Goal: Information Seeking & Learning: Check status

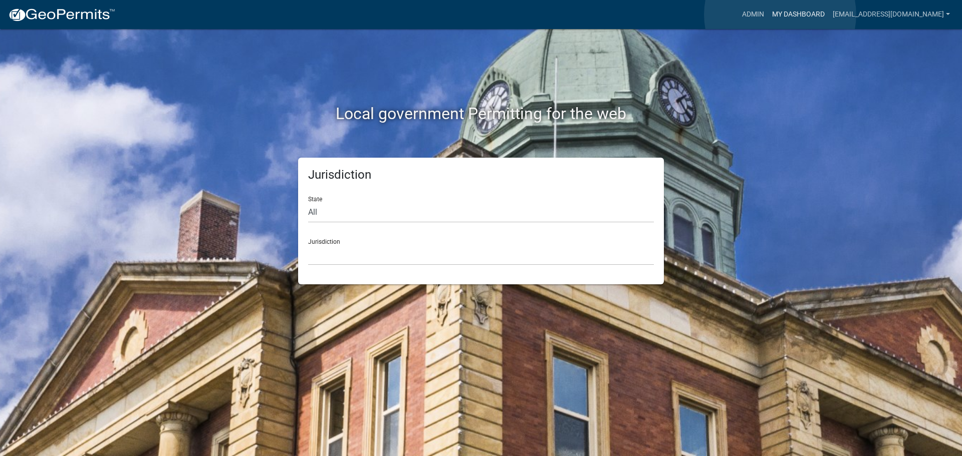
click at [780, 15] on link "My Dashboard" at bounding box center [798, 14] width 61 height 19
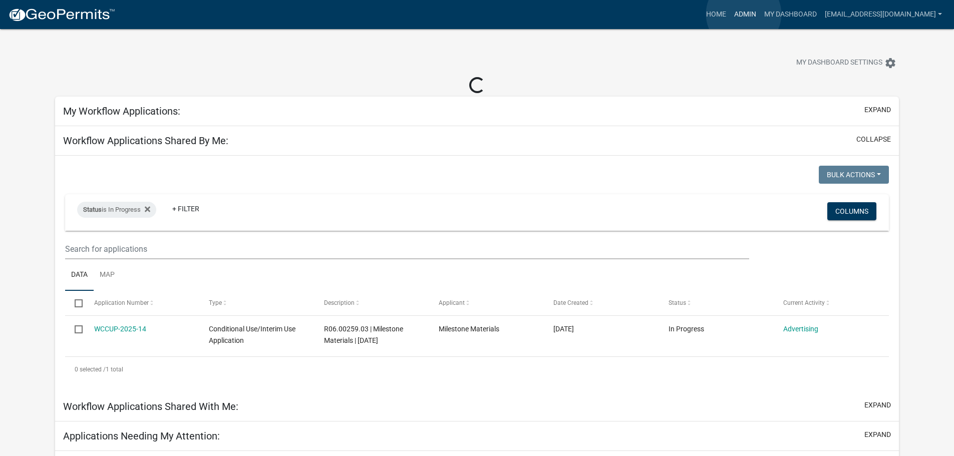
click at [744, 14] on link "Admin" at bounding box center [745, 14] width 30 height 19
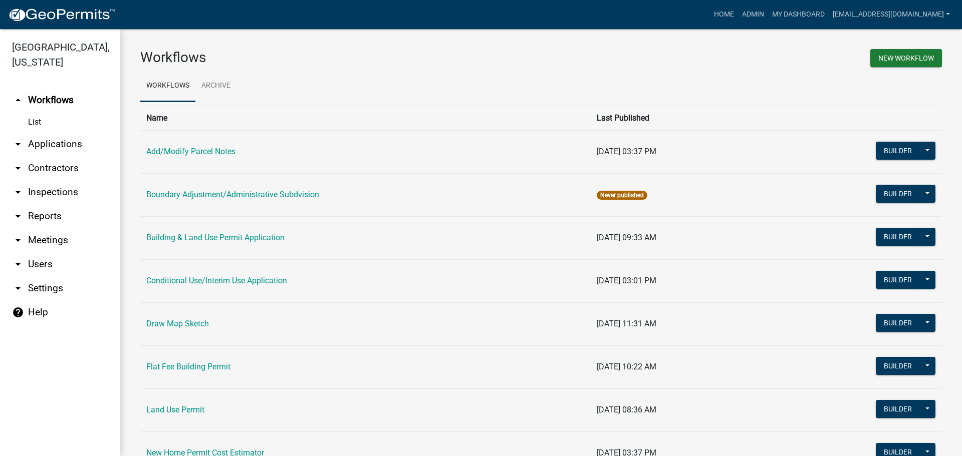
click at [65, 143] on link "arrow_drop_down Applications" at bounding box center [60, 144] width 120 height 24
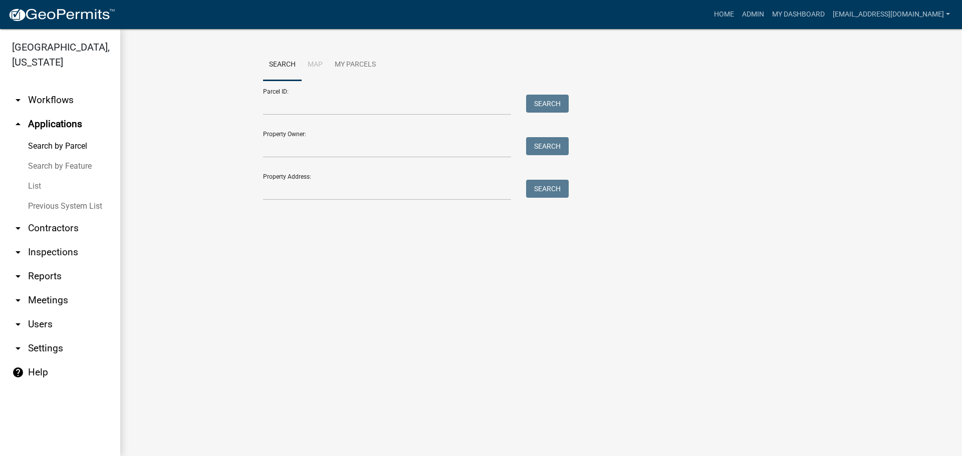
click at [35, 185] on link "List" at bounding box center [60, 186] width 120 height 20
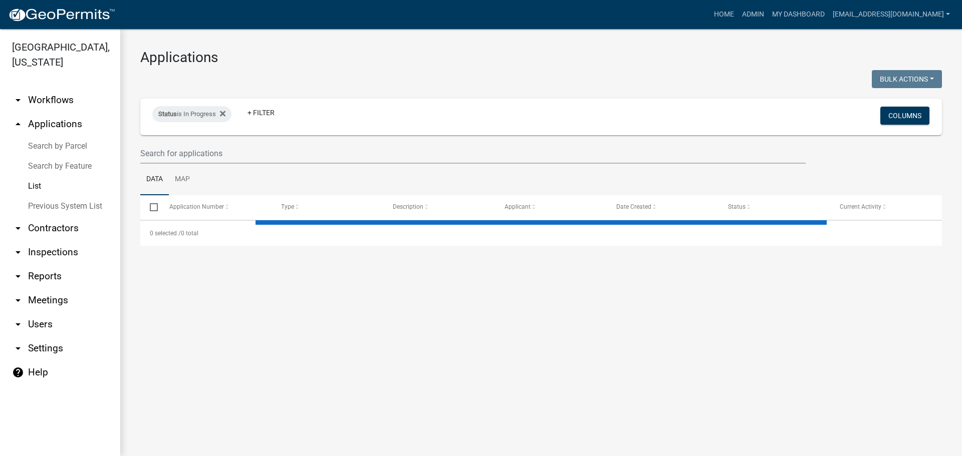
select select "2: 50"
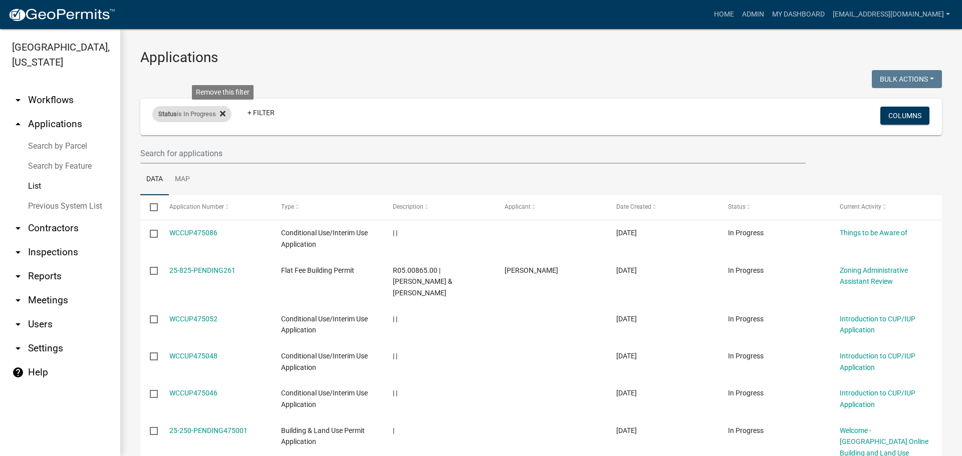
click at [222, 113] on icon at bounding box center [223, 114] width 6 height 8
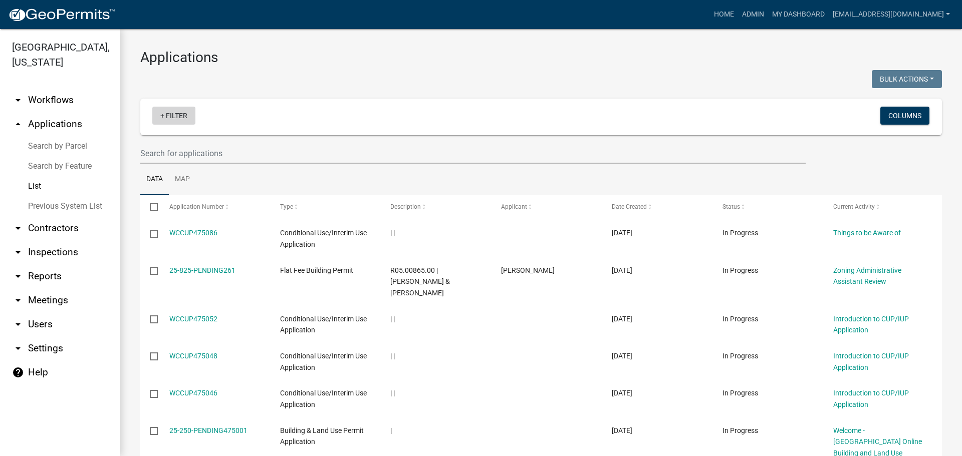
click at [174, 113] on link "+ Filter" at bounding box center [173, 116] width 43 height 18
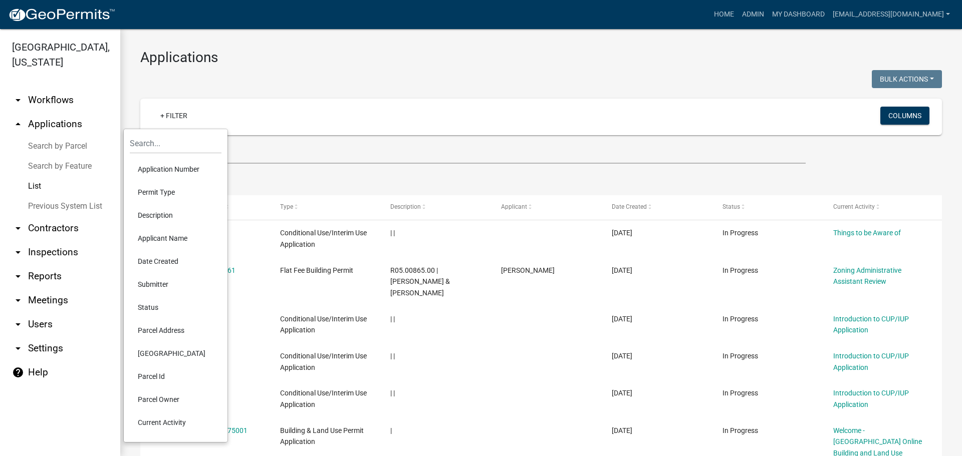
click at [160, 187] on li "Permit Type" at bounding box center [176, 192] width 92 height 23
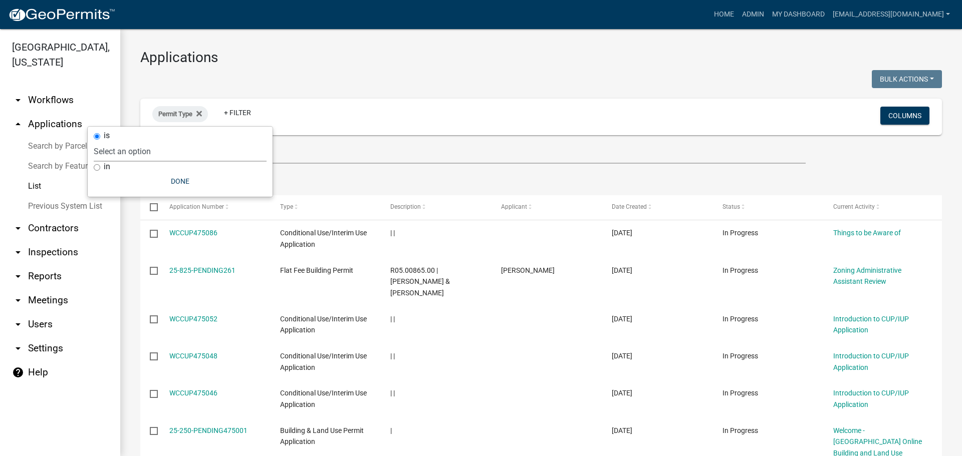
click at [168, 155] on select "Select an option Add/Modify Parcel Notes Boundary Adjustment/Administrative Sub…" at bounding box center [180, 151] width 173 height 21
select select "159ae783-d570-4e54-bbd3-48143ef63351"
click at [128, 141] on select "Select an option Add/Modify Parcel Notes Boundary Adjustment/Administrative Sub…" at bounding box center [180, 151] width 173 height 21
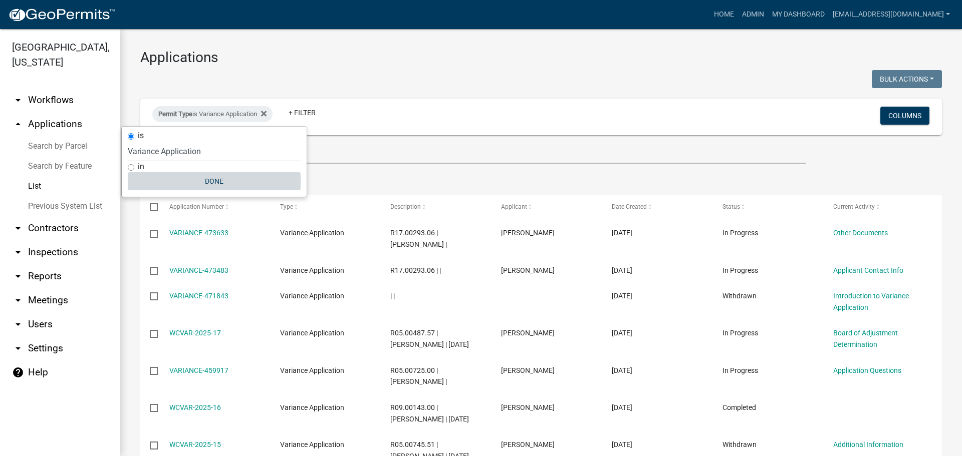
click at [232, 186] on button "Done" at bounding box center [214, 181] width 173 height 18
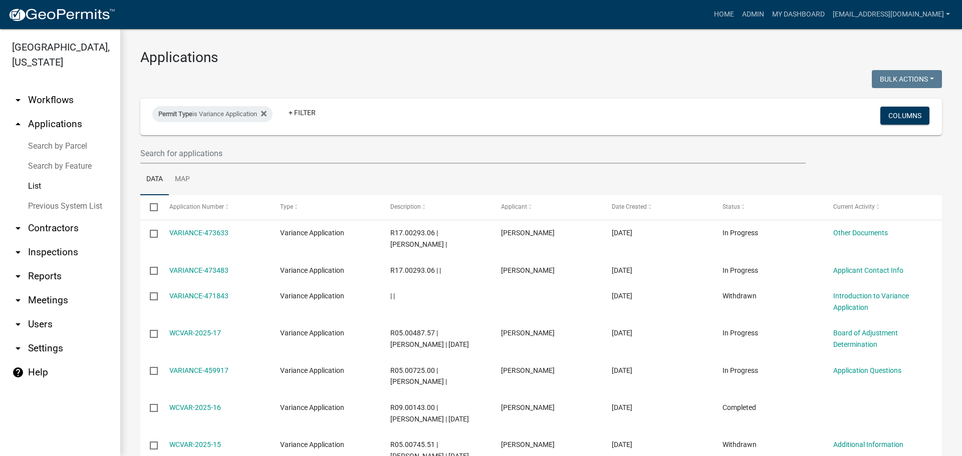
click at [488, 172] on ul "Data Map" at bounding box center [540, 180] width 801 height 32
click at [302, 105] on link "+ Filter" at bounding box center [301, 113] width 43 height 18
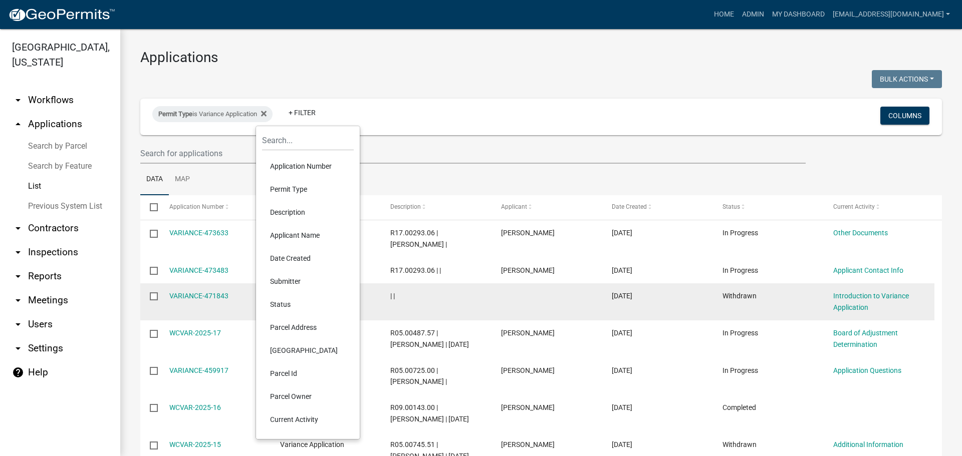
click at [280, 301] on li "Status" at bounding box center [308, 304] width 92 height 23
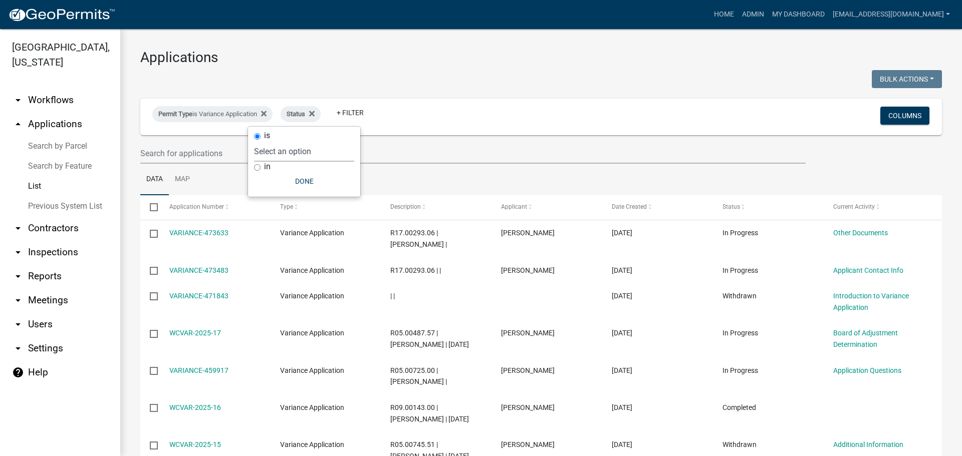
click at [288, 151] on select "Select an option Not Started In Progress Completed Expired Locked Withdrawn Voi…" at bounding box center [304, 151] width 100 height 21
select select "2"
click at [274, 141] on select "Select an option Not Started In Progress Completed Expired Locked Withdrawn Voi…" at bounding box center [304, 151] width 100 height 21
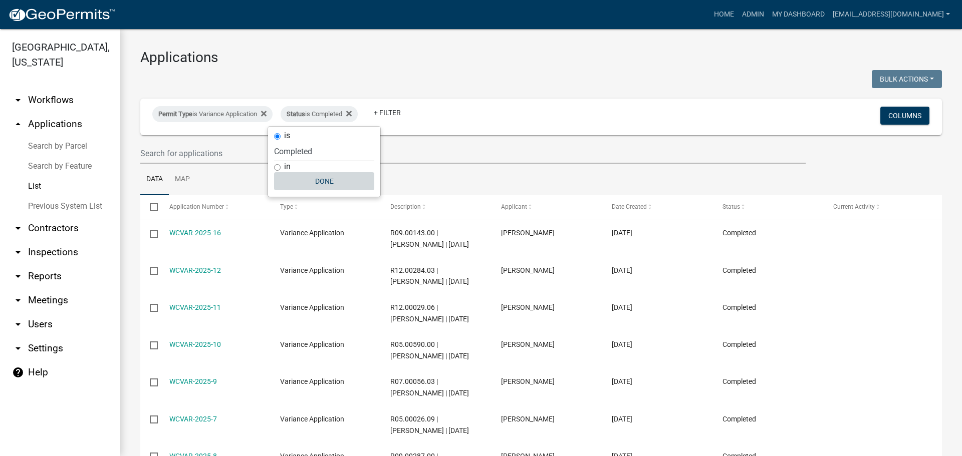
click at [332, 181] on button "Done" at bounding box center [324, 181] width 100 height 18
click at [224, 207] on span at bounding box center [227, 207] width 6 height 7
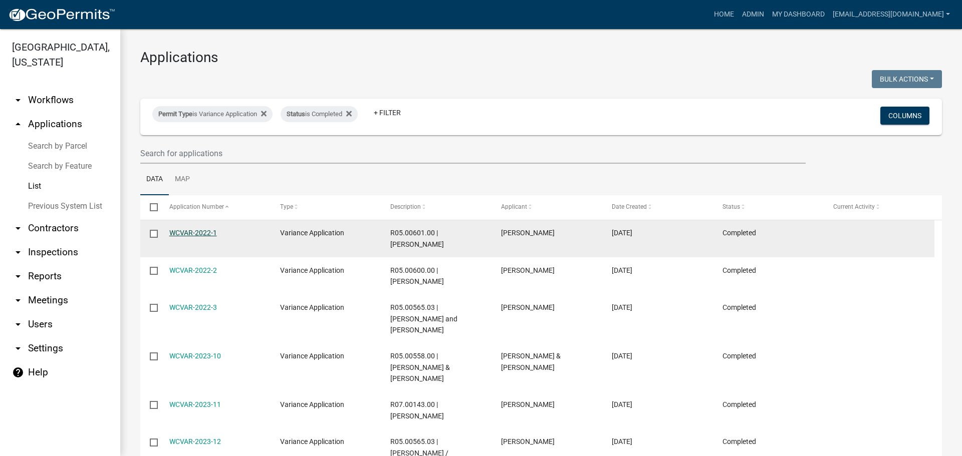
click at [186, 234] on link "WCVAR-2022-1" at bounding box center [193, 233] width 48 height 8
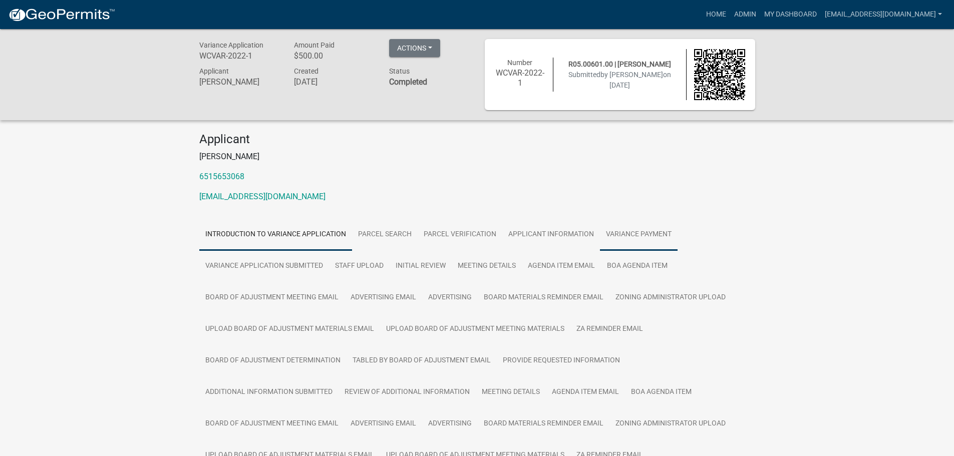
click at [671, 240] on link "Variance Payment" at bounding box center [639, 235] width 78 height 32
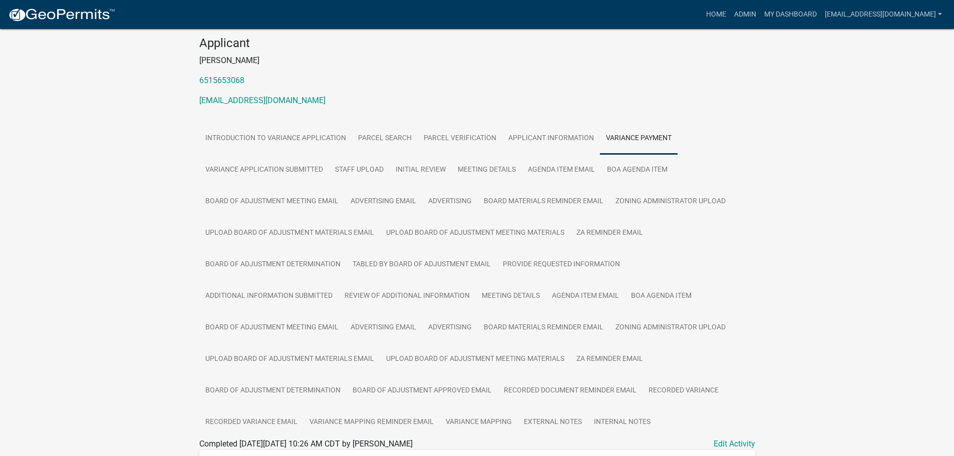
scroll to position [50, 0]
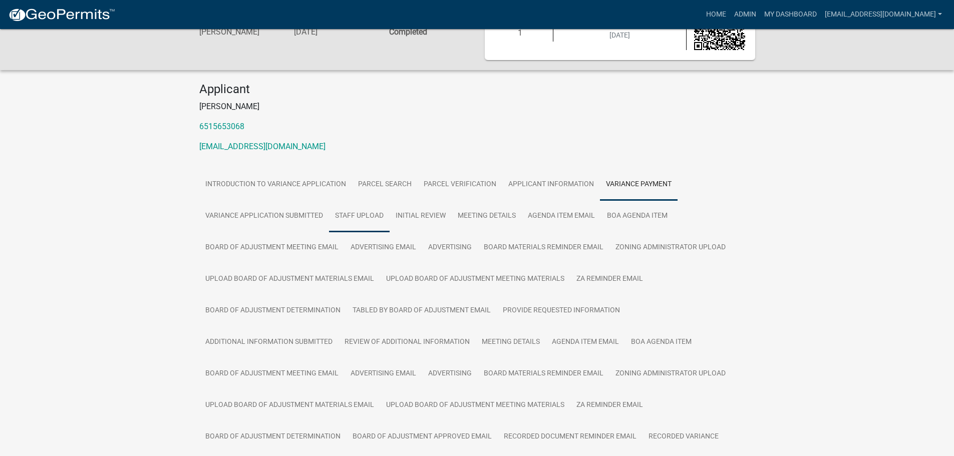
click at [358, 217] on link "Staff Upload" at bounding box center [359, 216] width 61 height 32
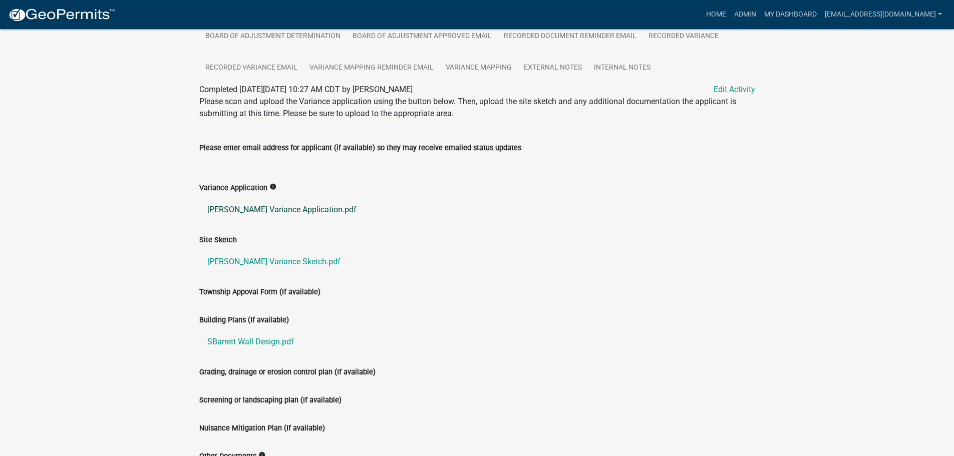
click at [264, 211] on link "[PERSON_NAME] Variance Application.pdf" at bounding box center [477, 210] width 556 height 24
click at [254, 256] on link "[PERSON_NAME] Variance Sketch.pdf" at bounding box center [477, 262] width 556 height 24
click at [274, 342] on link "SBarrett Wall Design.pdf" at bounding box center [477, 342] width 556 height 24
click at [498, 279] on div "Site Sketch [PERSON_NAME] Variance Sketch.pdf" at bounding box center [477, 260] width 571 height 52
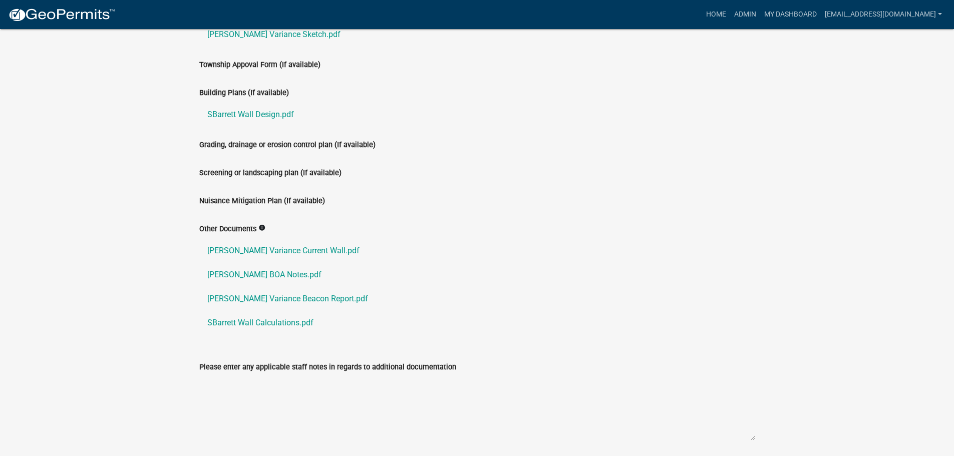
scroll to position [701, 0]
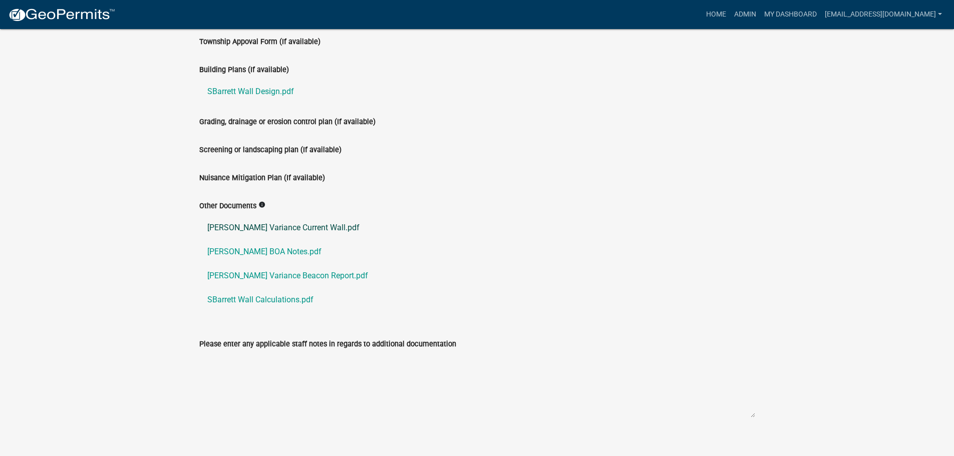
click at [260, 229] on link "[PERSON_NAME] Variance Current Wall.pdf" at bounding box center [477, 228] width 556 height 24
click at [249, 251] on link "[PERSON_NAME] BOA Notes.pdf" at bounding box center [477, 252] width 556 height 24
click at [282, 276] on link "[PERSON_NAME] Variance Beacon Report.pdf" at bounding box center [477, 276] width 556 height 24
click at [270, 300] on link "SBarrett Wall Calculations.pdf" at bounding box center [477, 300] width 556 height 24
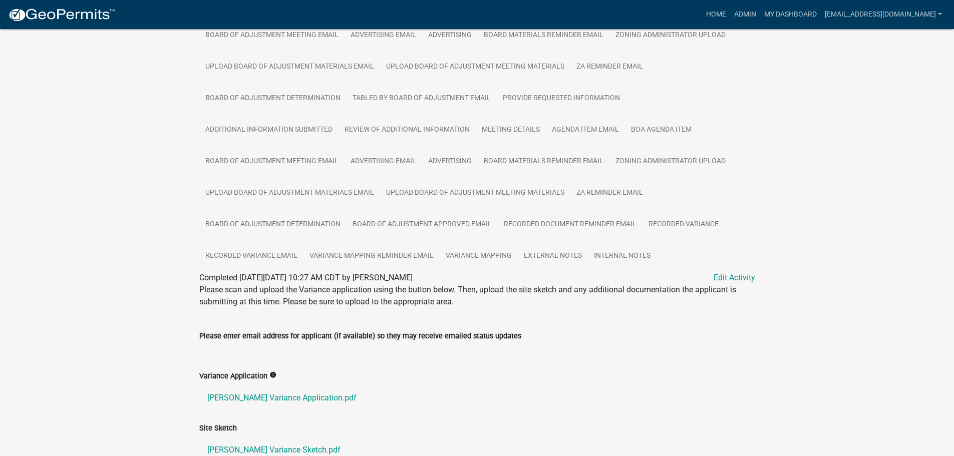
scroll to position [0, 0]
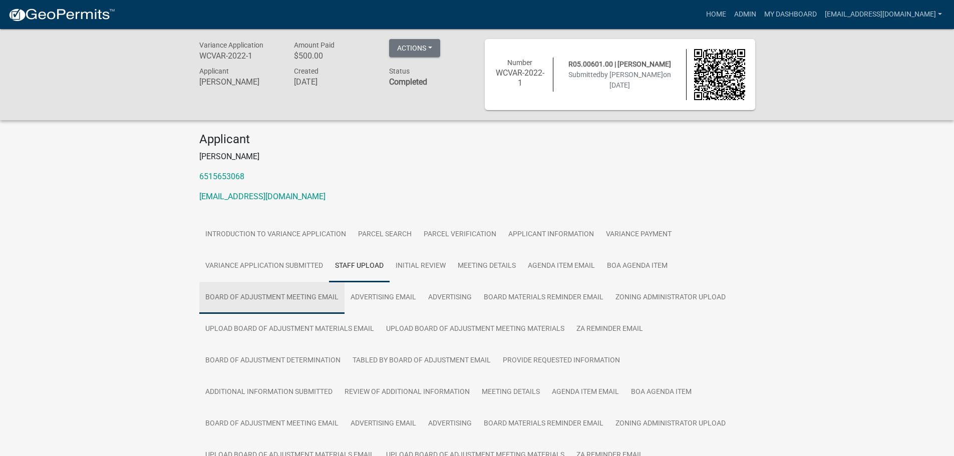
click at [298, 299] on link "Board of Adjustment Meeting Email" at bounding box center [271, 298] width 145 height 32
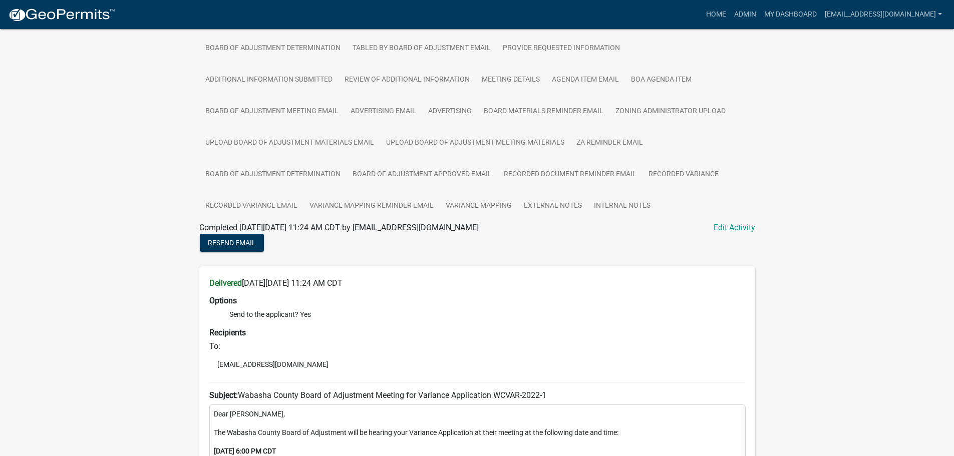
scroll to position [100, 0]
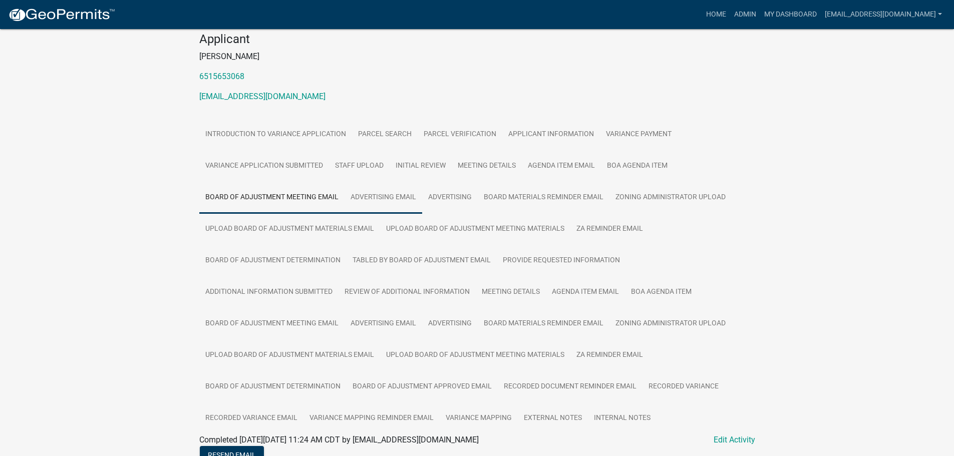
click at [384, 186] on link "Advertising Email" at bounding box center [384, 198] width 78 height 32
click at [451, 196] on link "Advertising" at bounding box center [450, 198] width 56 height 32
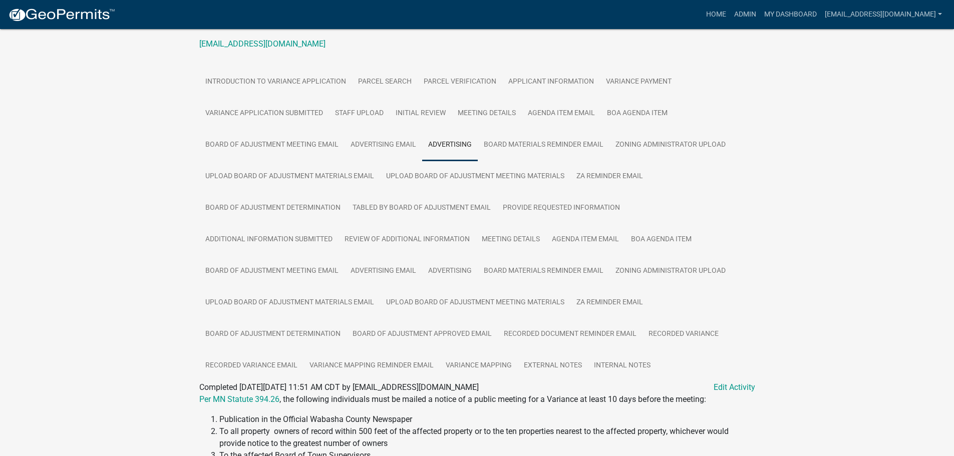
scroll to position [150, 0]
click at [517, 150] on link "Board Materials Reminder Email" at bounding box center [544, 148] width 132 height 32
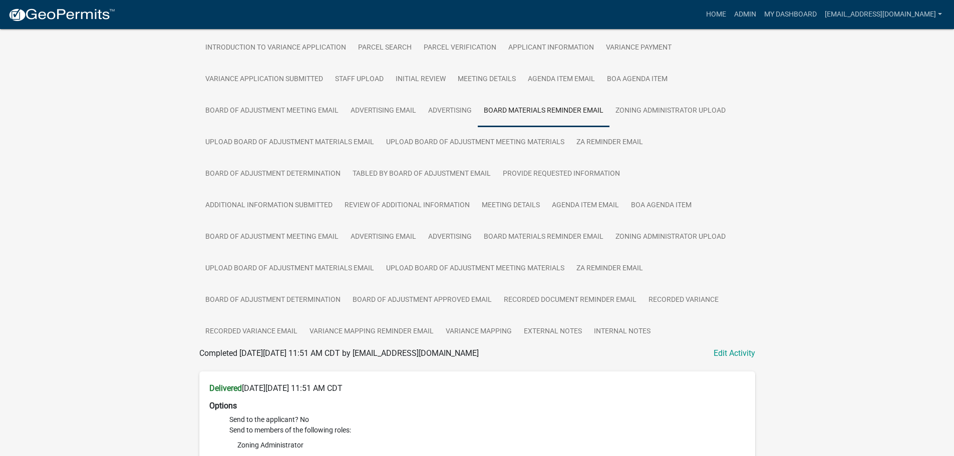
scroll to position [100, 0]
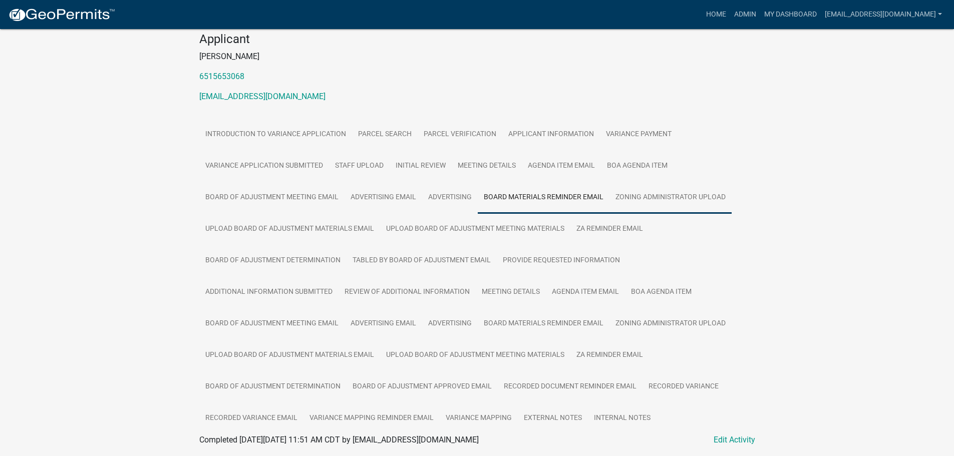
click at [639, 195] on link "Zoning Administrator Upload" at bounding box center [671, 198] width 122 height 32
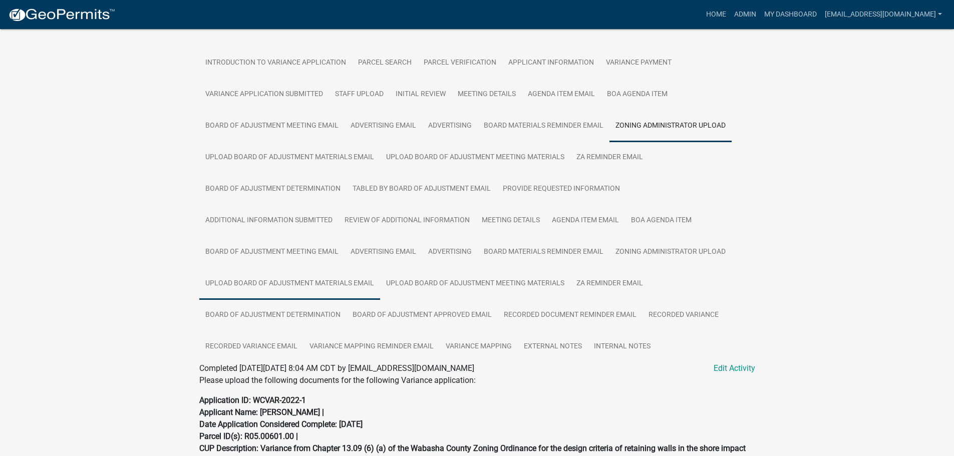
scroll to position [389, 0]
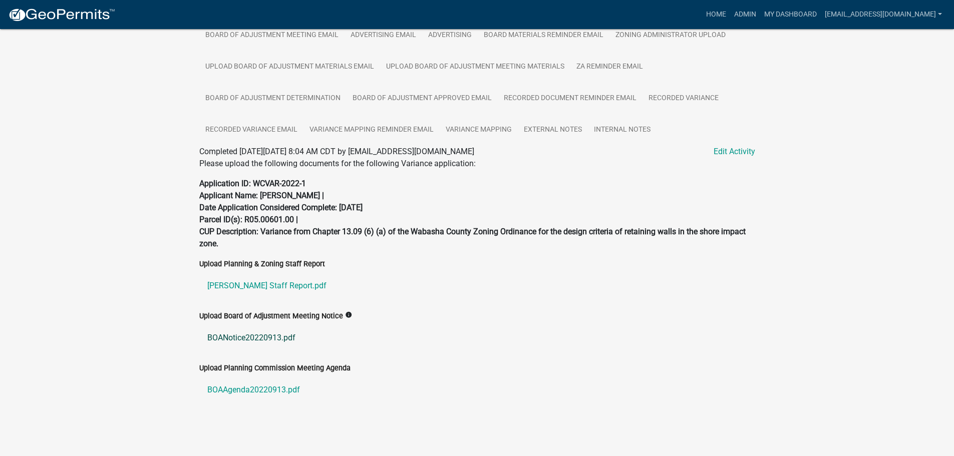
click at [255, 340] on link "BOANotice20220913.pdf" at bounding box center [477, 338] width 556 height 24
click at [246, 286] on link "[PERSON_NAME] Staff Report.pdf" at bounding box center [477, 286] width 556 height 24
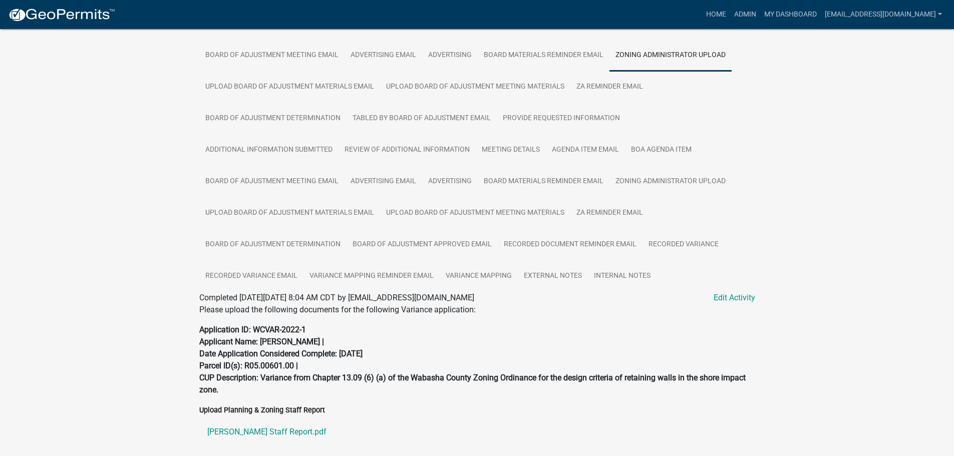
scroll to position [238, 0]
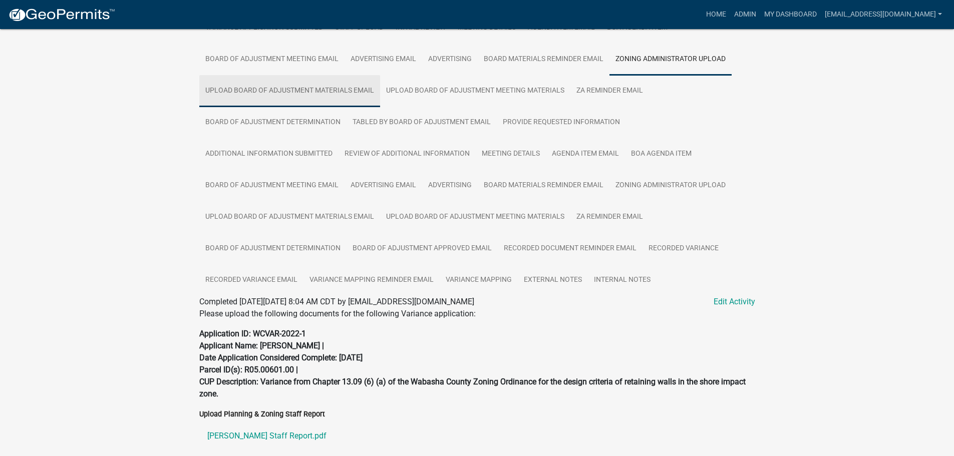
click at [293, 90] on link "Upload Board of Adjustment Materials Email" at bounding box center [289, 91] width 181 height 32
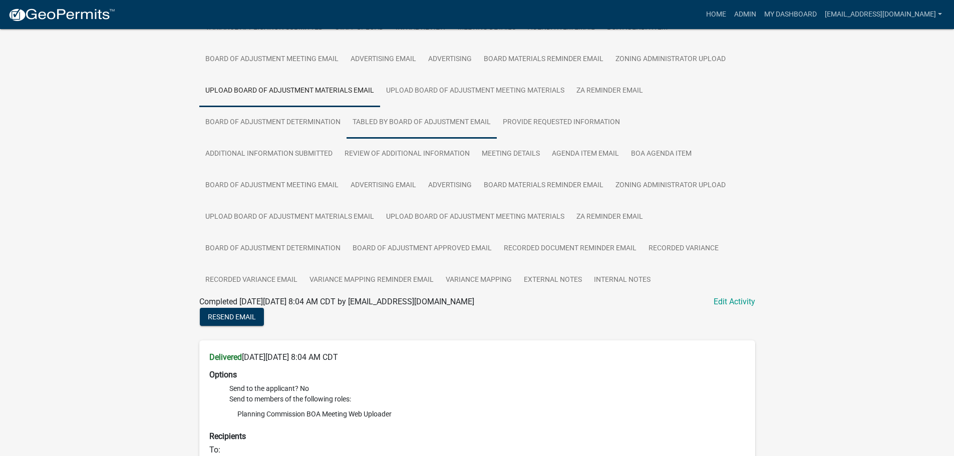
click at [404, 108] on link "Tabled by Board of Adjustment Email" at bounding box center [422, 123] width 150 height 32
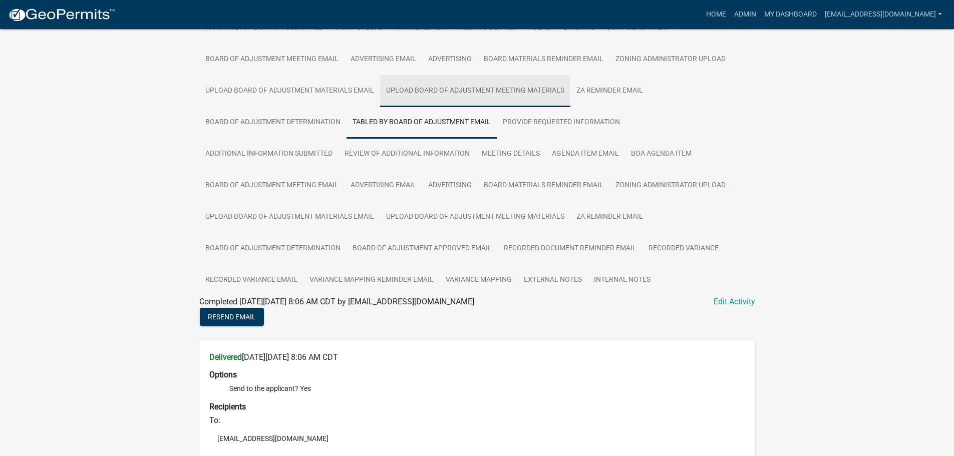
click at [415, 96] on link "Upload Board of Adjustment Meeting Materials" at bounding box center [475, 91] width 190 height 32
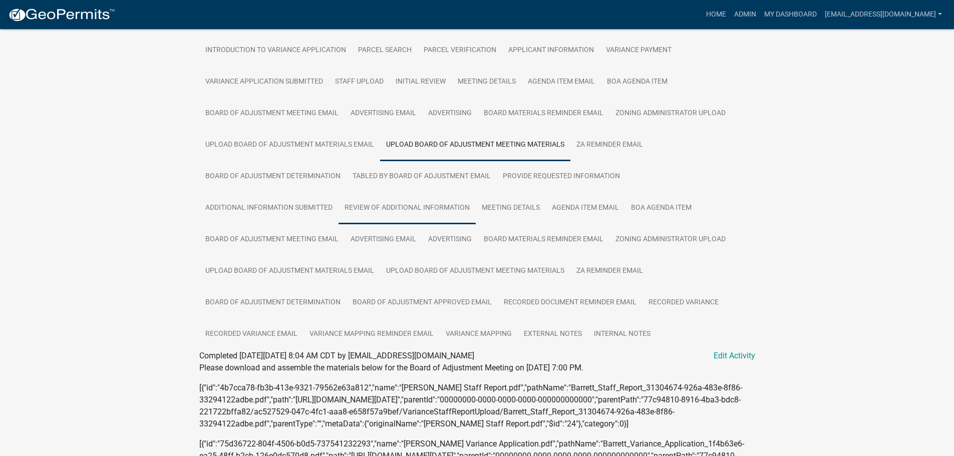
scroll to position [186, 0]
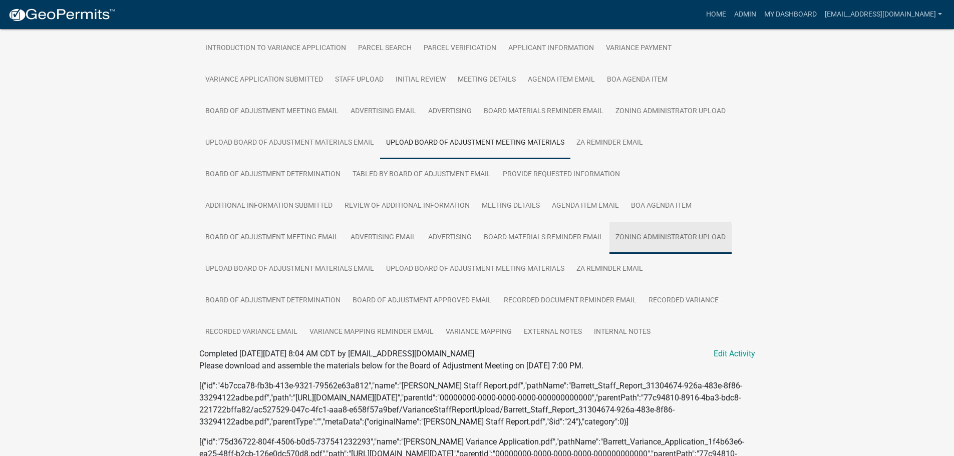
click at [688, 236] on link "Zoning Administrator Upload" at bounding box center [671, 238] width 122 height 32
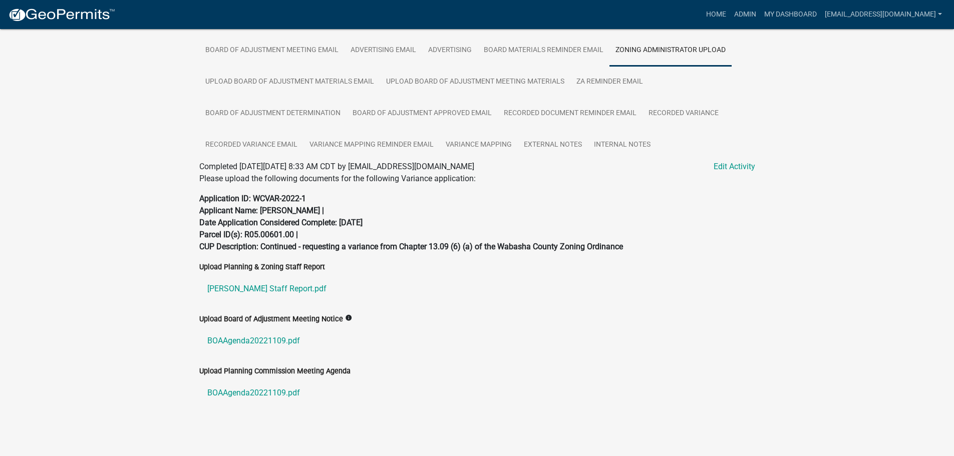
scroll to position [226, 0]
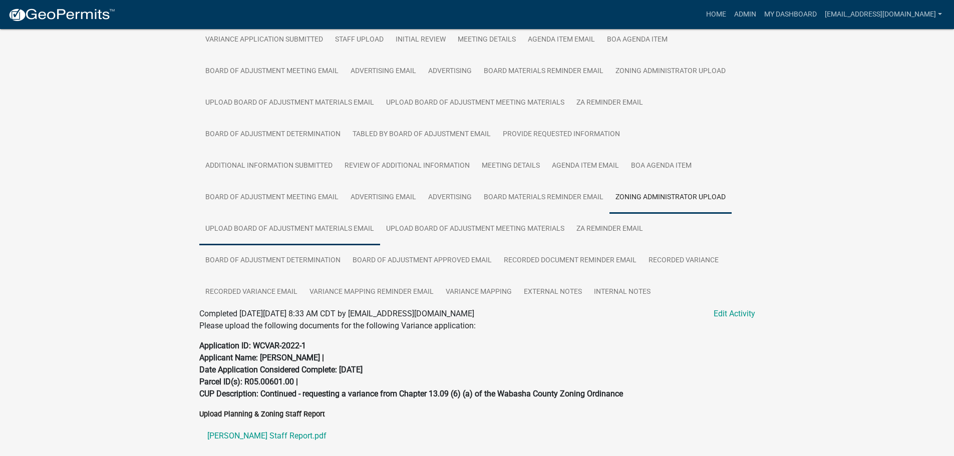
click at [289, 227] on link "Upload Board of Adjustment Materials Email" at bounding box center [289, 229] width 181 height 32
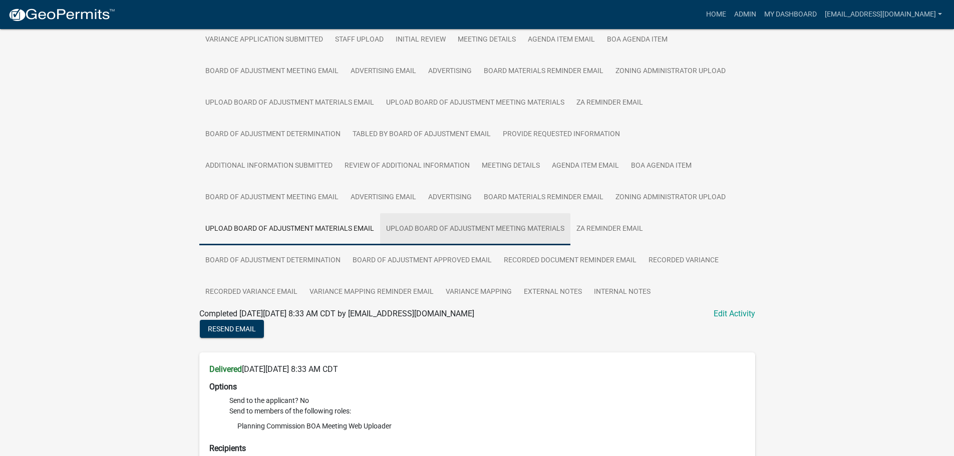
click at [458, 228] on link "Upload Board of Adjustment Meeting Materials" at bounding box center [475, 229] width 190 height 32
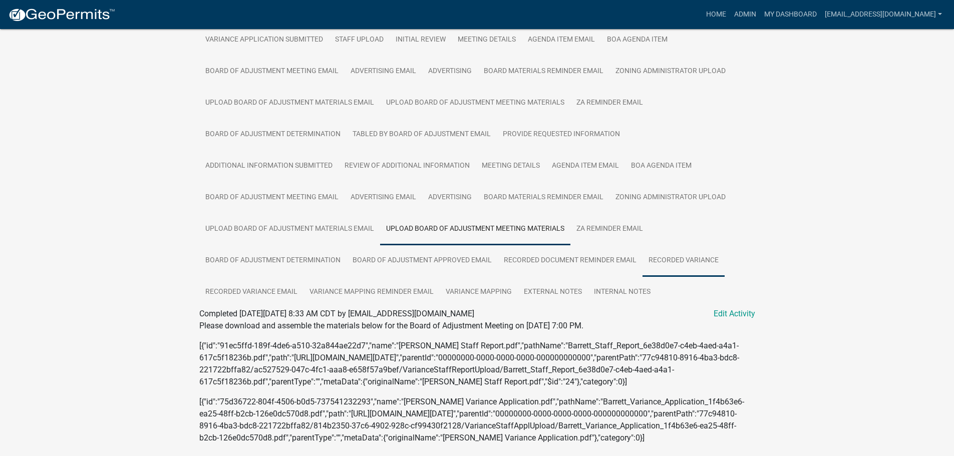
click at [684, 255] on link "Recorded Variance" at bounding box center [684, 261] width 82 height 32
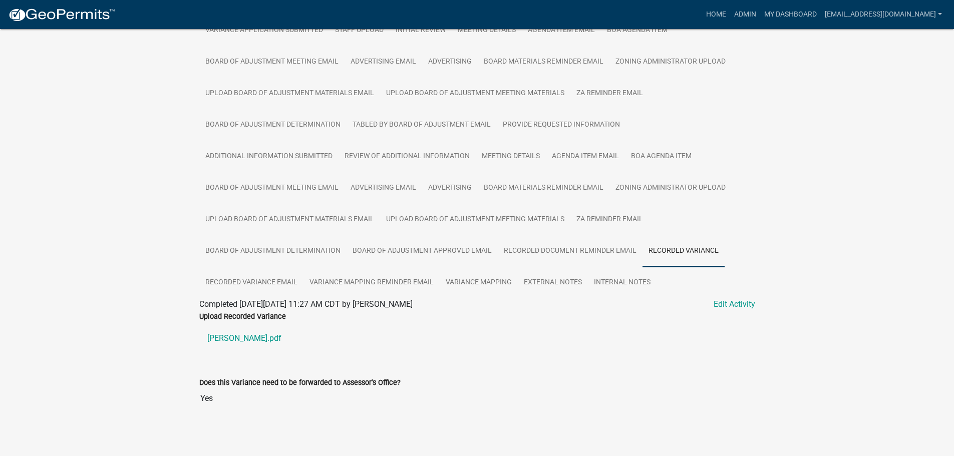
scroll to position [238, 0]
click at [225, 336] on link "[PERSON_NAME].pdf" at bounding box center [477, 336] width 556 height 24
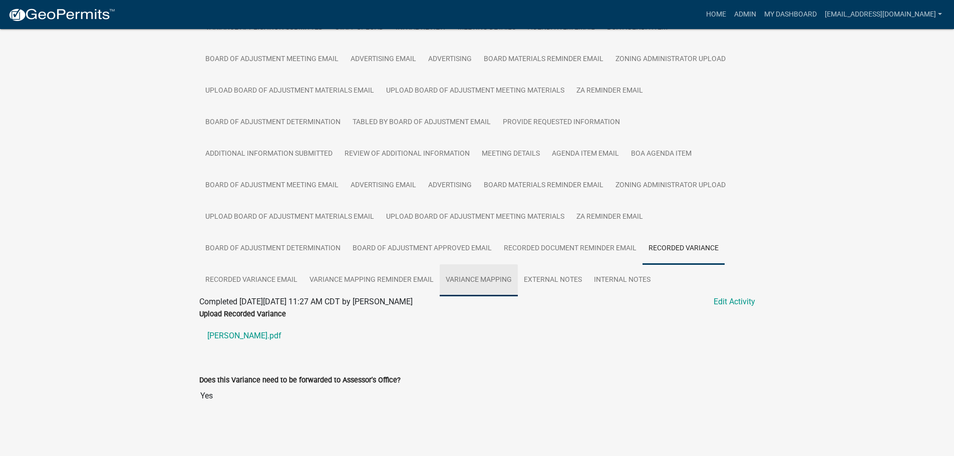
click at [467, 279] on link "Variance Mapping" at bounding box center [479, 280] width 78 height 32
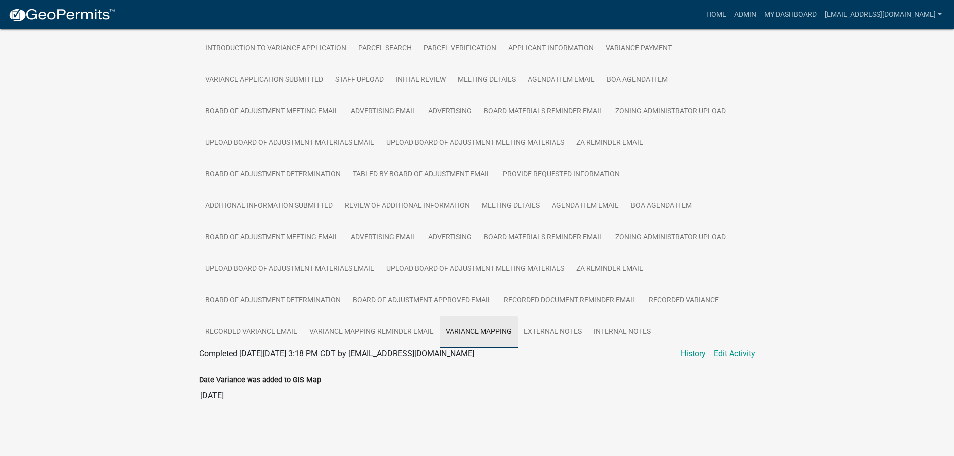
scroll to position [186, 0]
click at [217, 336] on link "Recorded Variance Email" at bounding box center [251, 333] width 104 height 32
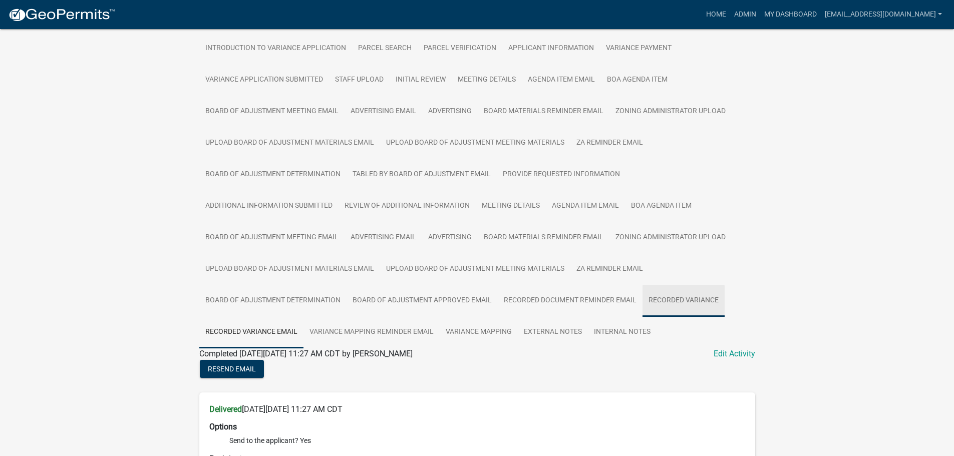
click at [682, 305] on link "Recorded Variance" at bounding box center [684, 301] width 82 height 32
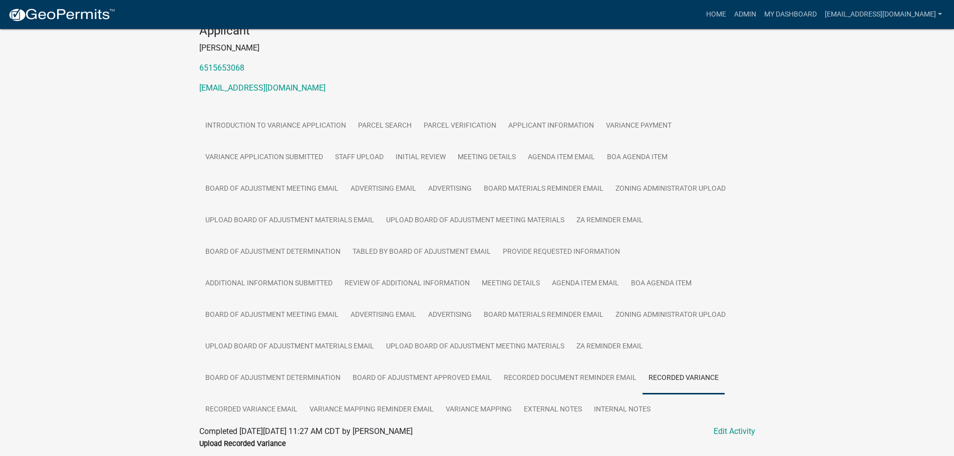
scroll to position [0, 0]
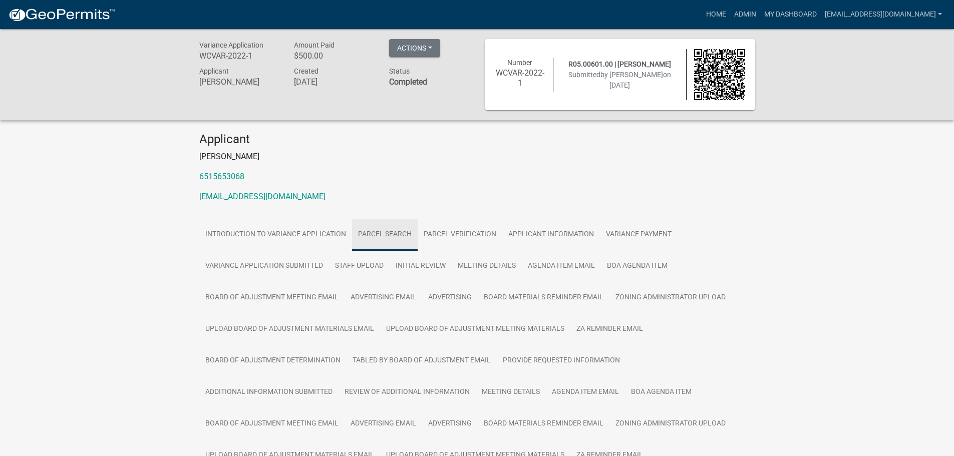
click at [390, 232] on link "Parcel search" at bounding box center [385, 235] width 66 height 32
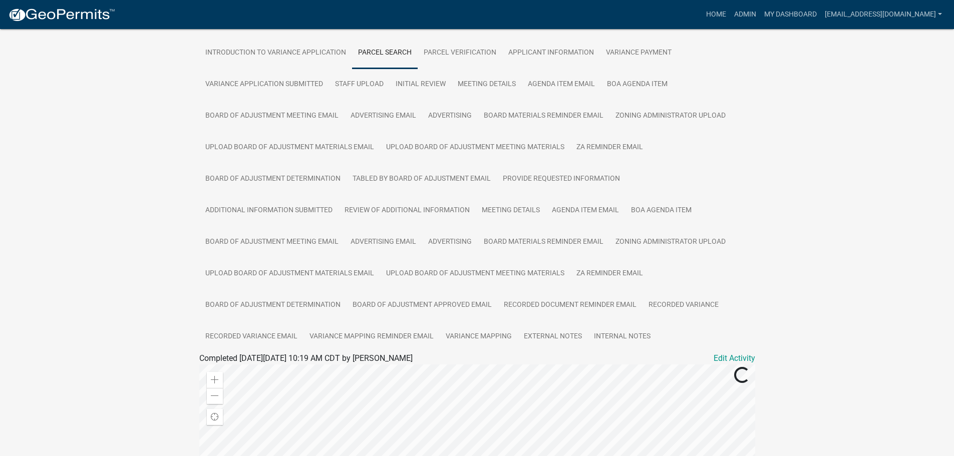
scroll to position [89, 0]
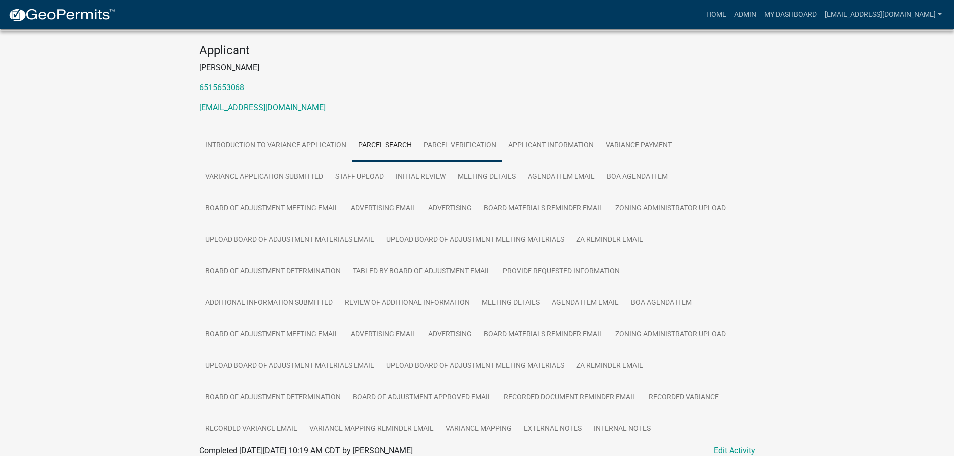
click at [473, 146] on link "Parcel Verification" at bounding box center [460, 146] width 85 height 32
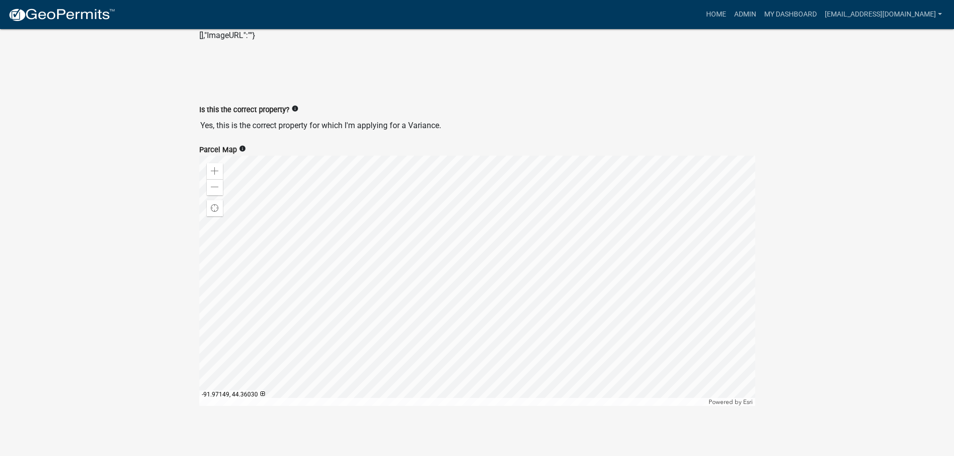
scroll to position [399, 0]
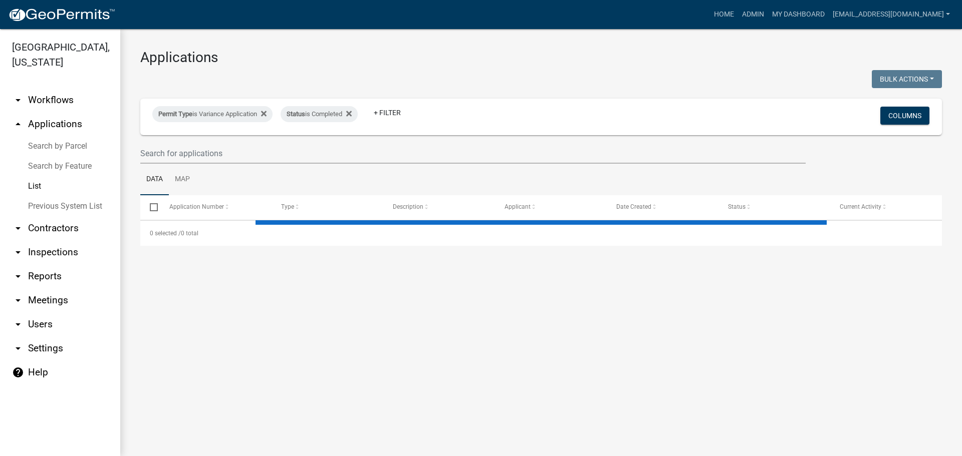
select select "2: 50"
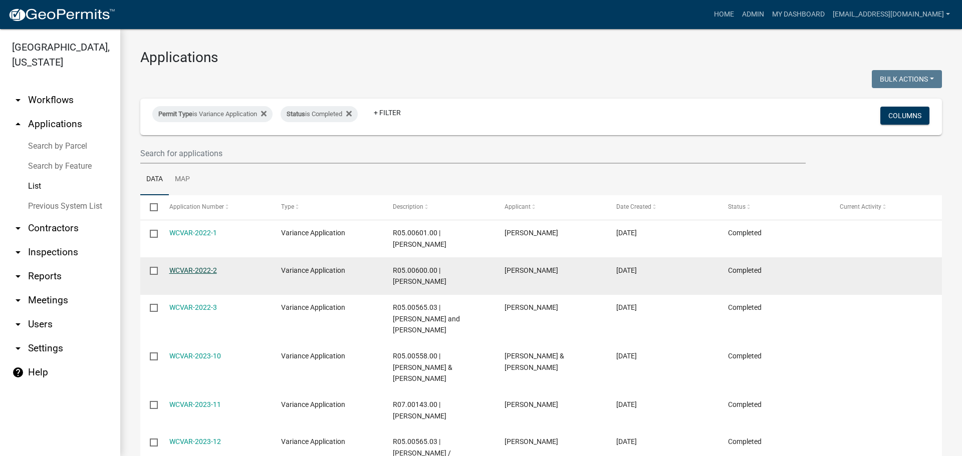
click at [184, 266] on link "WCVAR-2022-2" at bounding box center [193, 270] width 48 height 8
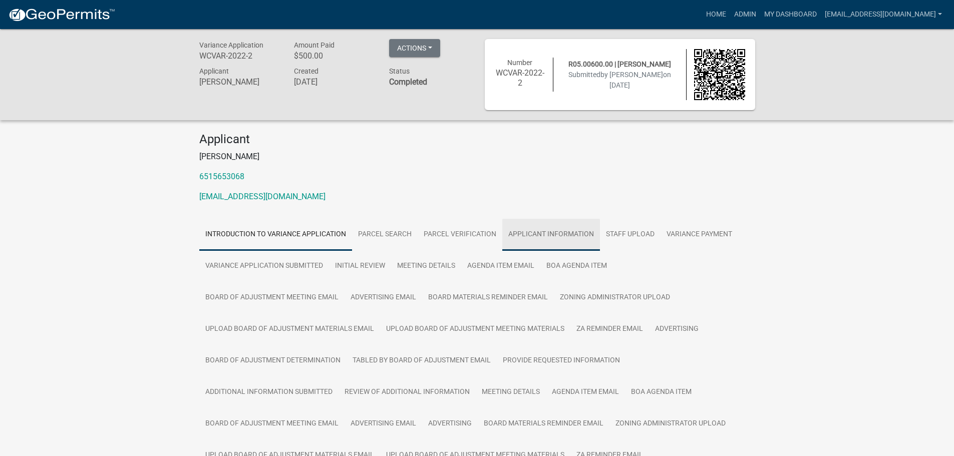
click at [549, 233] on link "Applicant Information" at bounding box center [551, 235] width 98 height 32
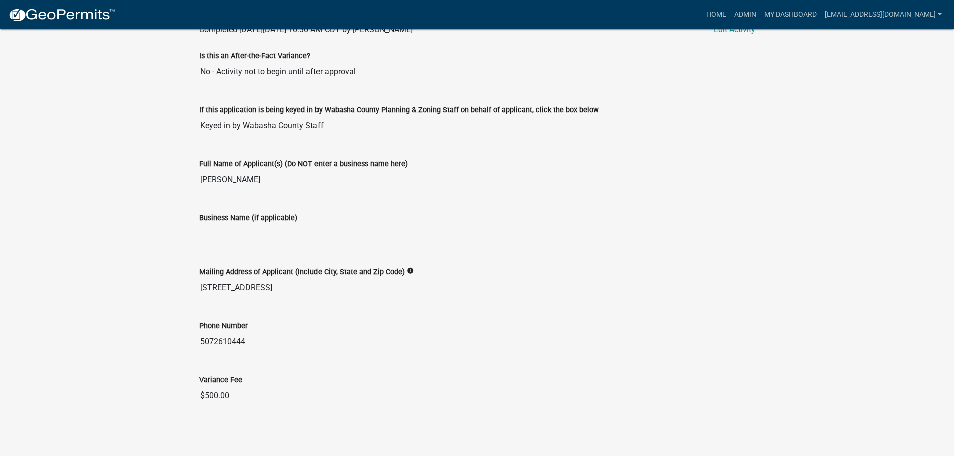
scroll to position [60, 0]
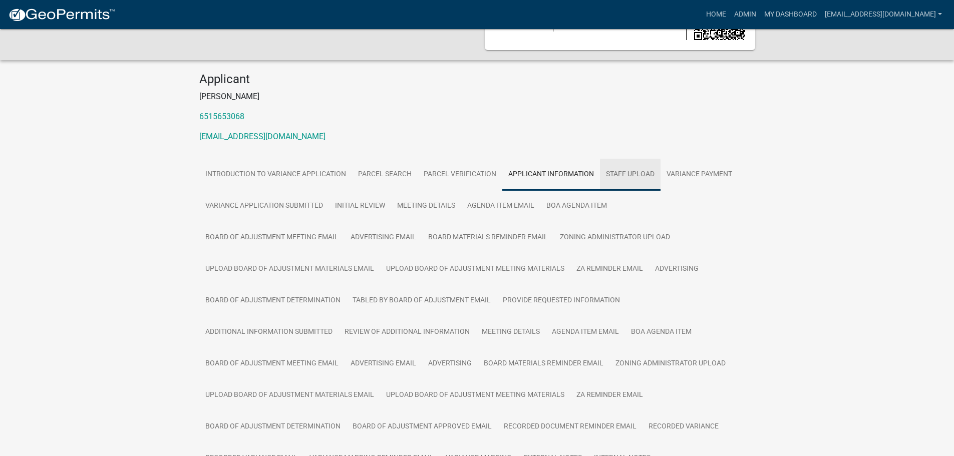
click at [633, 179] on link "Staff Upload" at bounding box center [630, 175] width 61 height 32
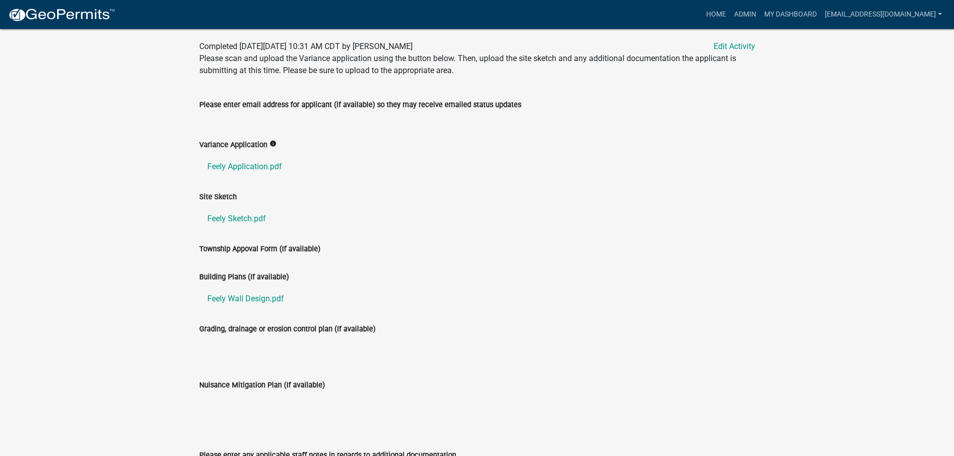
scroll to position [461, 0]
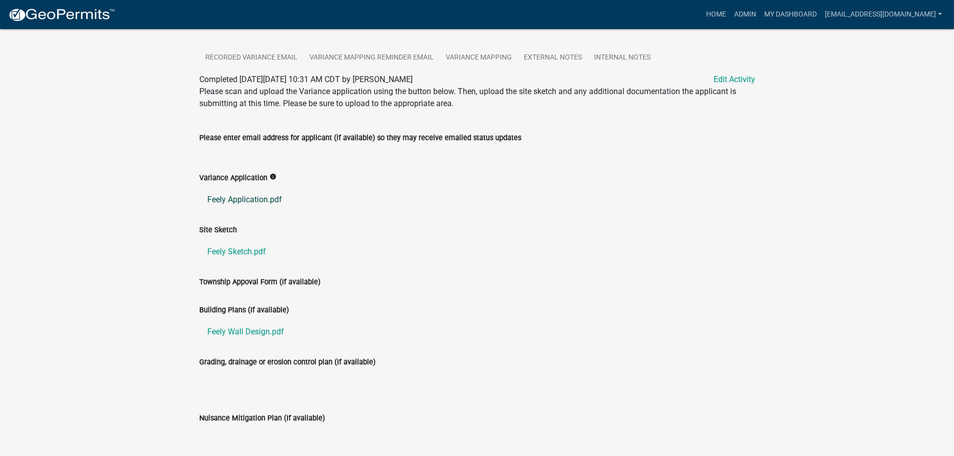
click at [246, 196] on link "Feely Application.pdf" at bounding box center [477, 200] width 556 height 24
click at [232, 253] on link "Feely Sketch.pdf" at bounding box center [477, 252] width 556 height 24
click at [239, 328] on link "Feely Wall Design.pdf" at bounding box center [477, 332] width 556 height 24
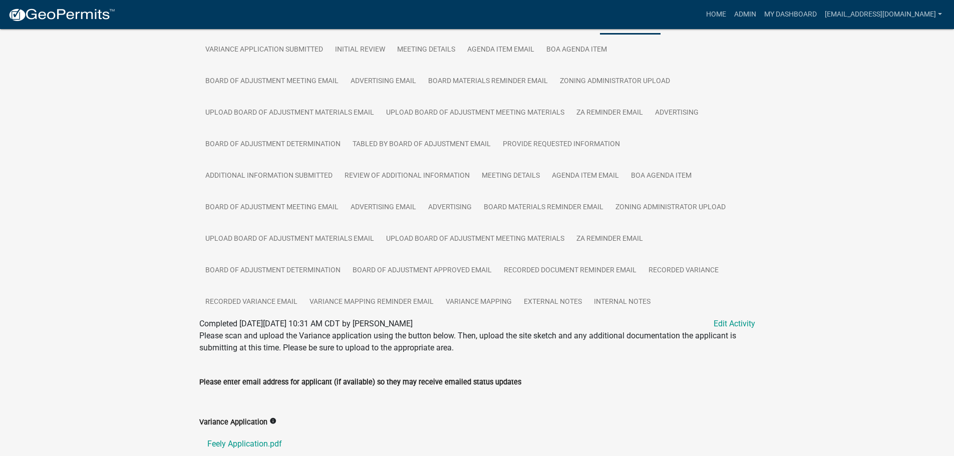
scroll to position [16, 0]
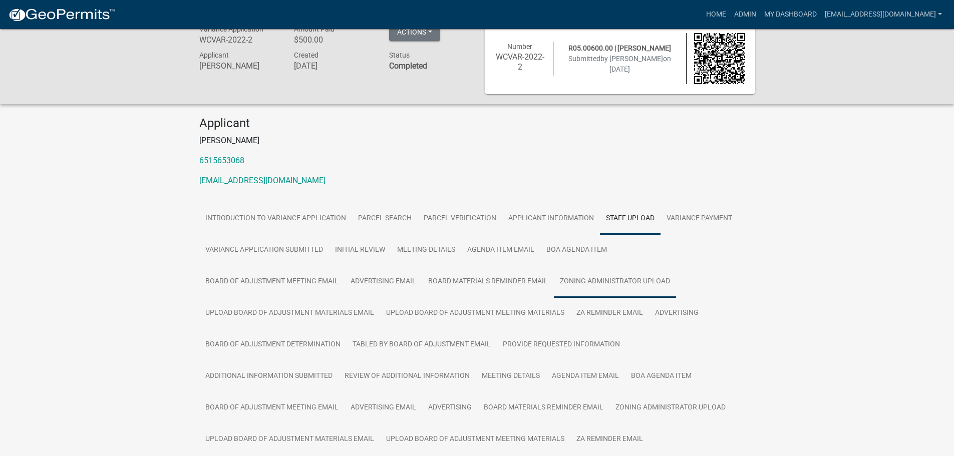
click at [598, 277] on link "Zoning Administrator Upload" at bounding box center [615, 282] width 122 height 32
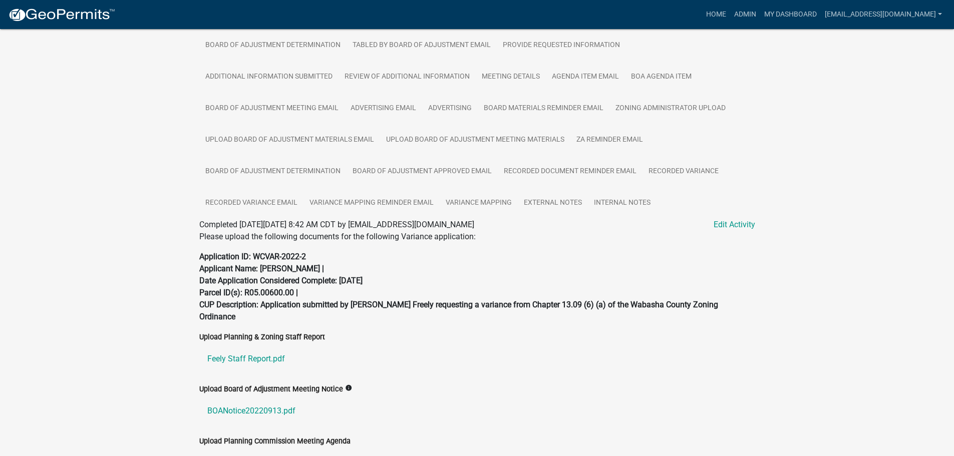
scroll to position [367, 0]
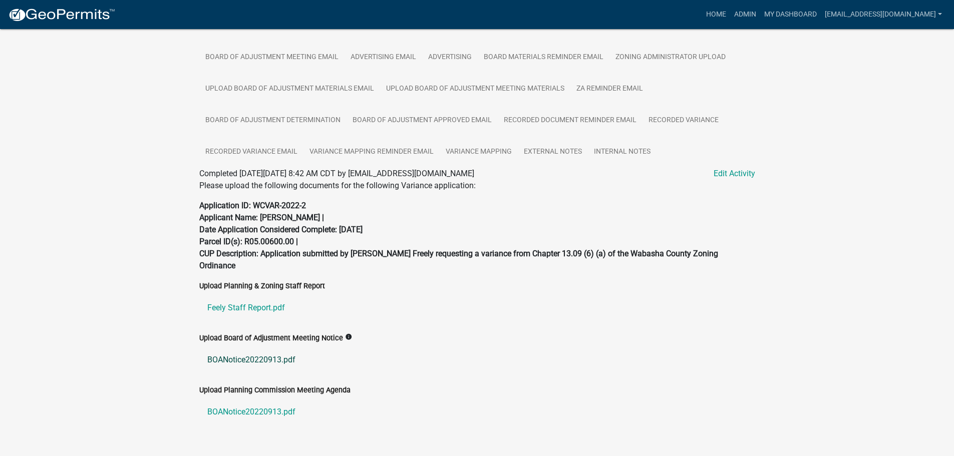
click at [264, 348] on link "BOANotice20220913.pdf" at bounding box center [477, 360] width 556 height 24
click at [249, 296] on link "Feely Staff Report.pdf" at bounding box center [477, 308] width 556 height 24
